Goal: Information Seeking & Learning: Understand process/instructions

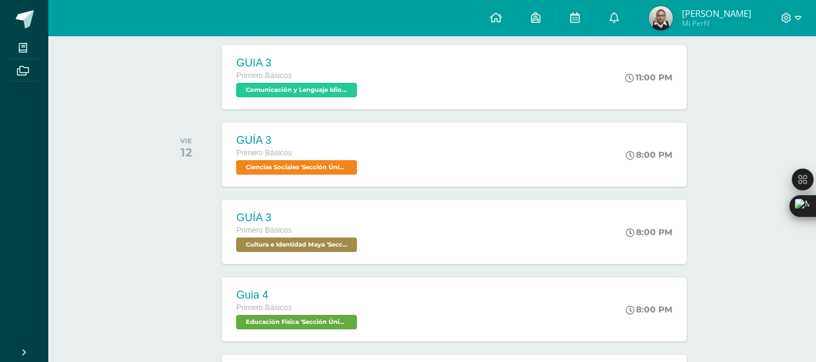
scroll to position [938, 0]
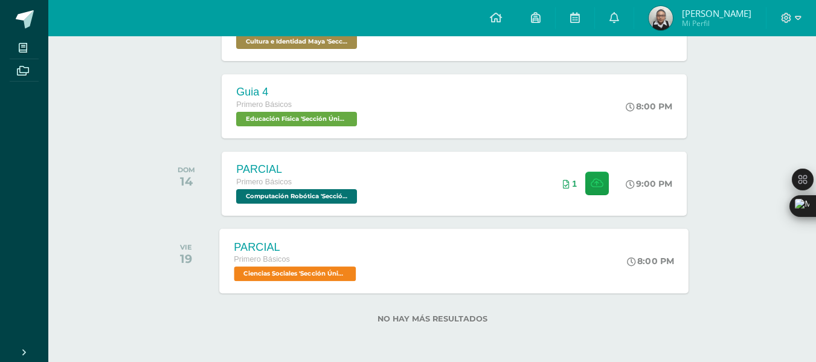
click at [403, 270] on div "PARCIAL Primero Básicos Ciencias Sociales 'Sección Única' 8:00 PM PARCIAL Cienc…" at bounding box center [455, 260] width 470 height 65
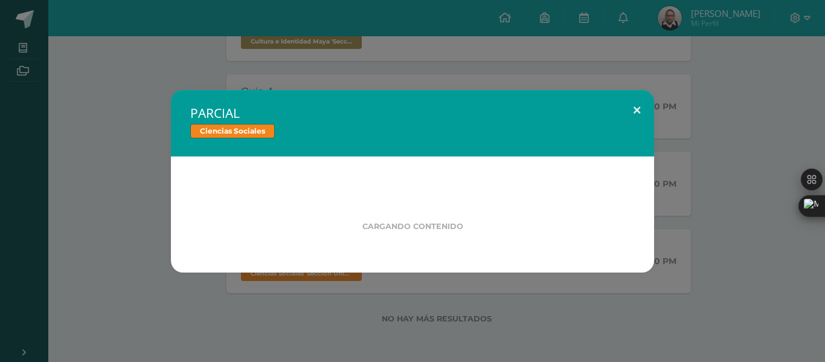
click at [630, 107] on button at bounding box center [637, 110] width 34 height 41
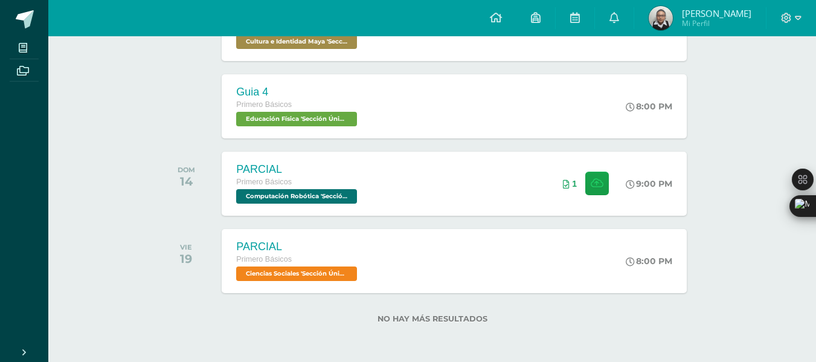
scroll to position [926, 0]
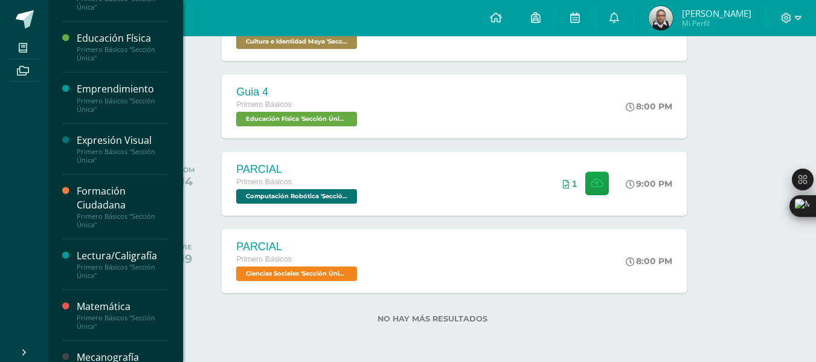
scroll to position [433, 0]
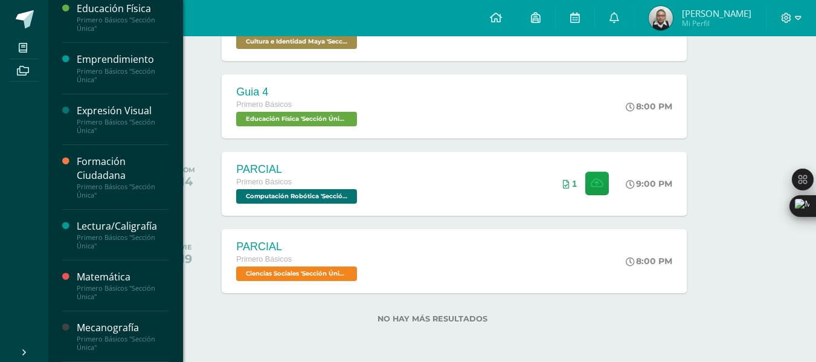
click at [143, 321] on div "Mecanografía" at bounding box center [123, 328] width 92 height 14
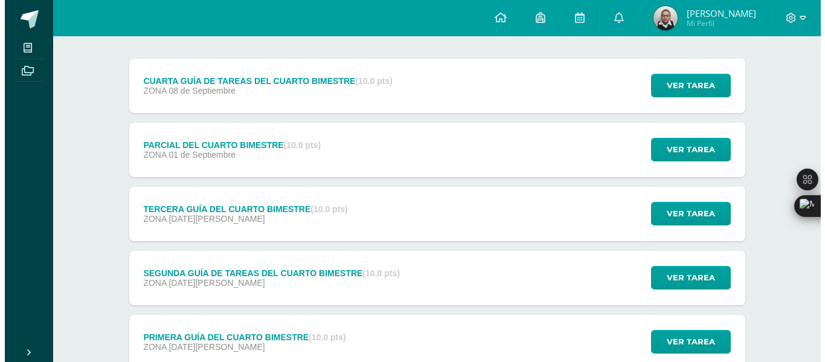
scroll to position [233, 0]
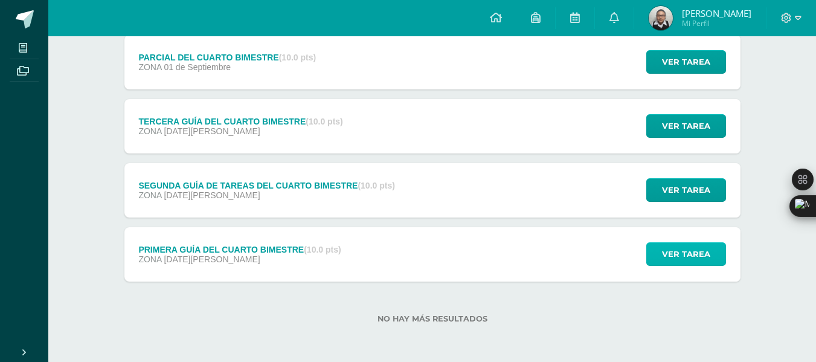
click at [656, 256] on button "Ver tarea" at bounding box center [687, 254] width 80 height 24
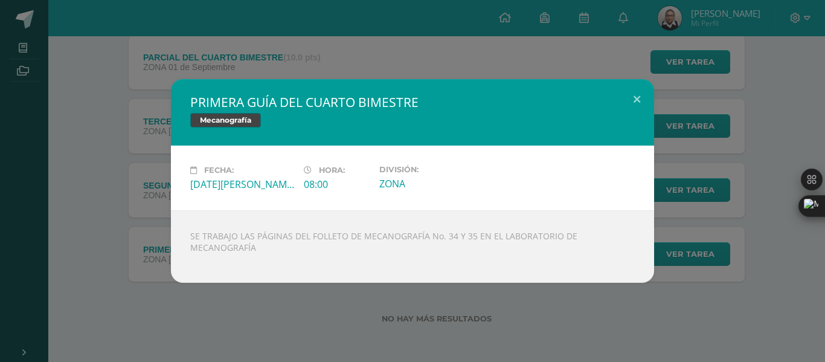
drag, startPoint x: 254, startPoint y: 243, endPoint x: 189, endPoint y: 235, distance: 66.3
click at [189, 235] on div "SE TRABAJO LAS PÁGINAS DEL FOLLETO DE MECANOGRAFÍA No. 34 Y 35 EN EL LABORATORI…" at bounding box center [412, 246] width 483 height 73
click at [637, 82] on button at bounding box center [637, 99] width 34 height 41
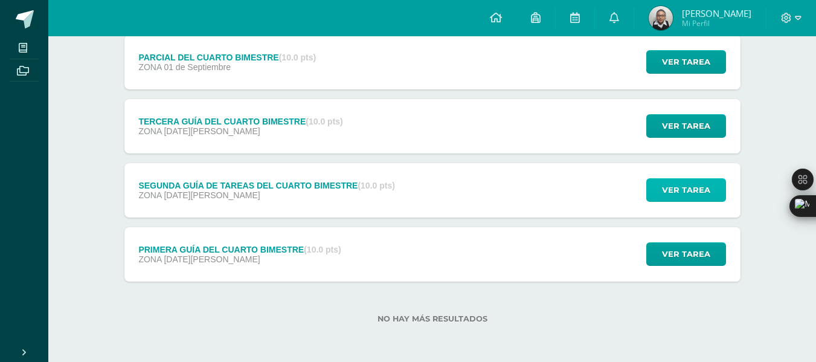
click at [680, 190] on span "Ver tarea" at bounding box center [686, 190] width 48 height 22
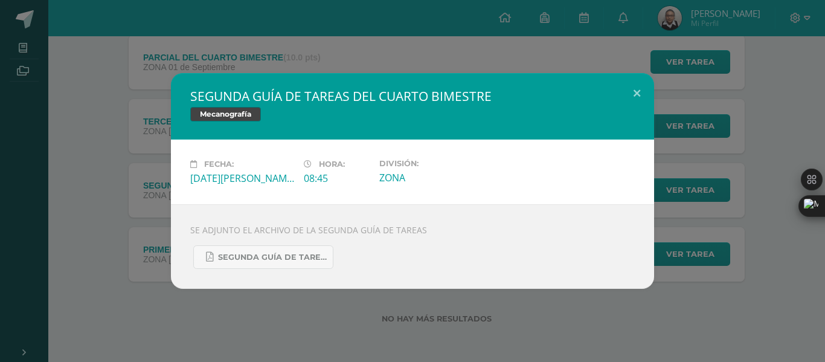
click at [445, 73] on div "SEGUNDA GUÍA DE TAREAS DEL CUARTO BIMESTRE Mecanografía" at bounding box center [412, 106] width 483 height 66
click at [297, 258] on span "SEGUNDA GUÍA DE TAREAS DEL CUARTO BIMESTRE DE 1RO BÁSICO [DATE].pdf" at bounding box center [272, 258] width 109 height 10
